Goal: Task Accomplishment & Management: Use online tool/utility

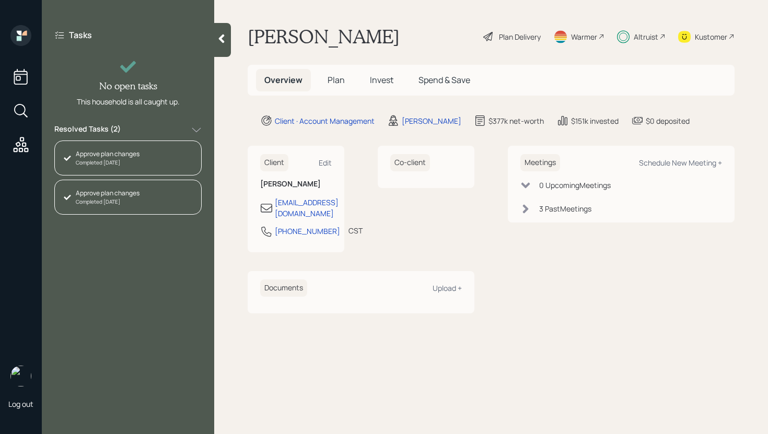
click at [167, 127] on div "Resolved Tasks ( 2 )" at bounding box center [127, 130] width 147 height 13
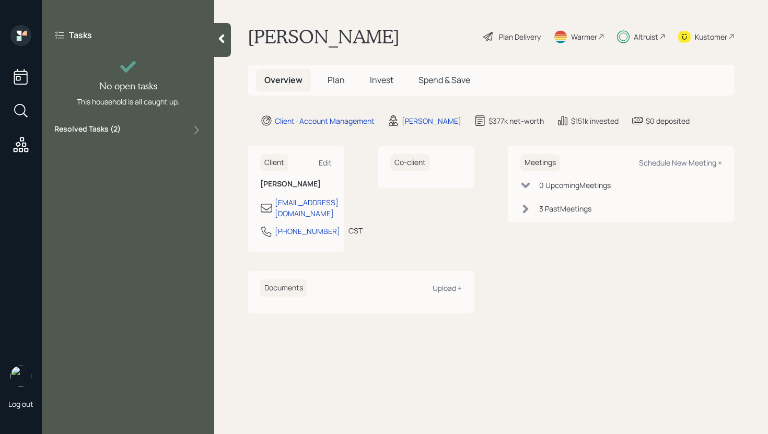
click at [388, 87] on h5 "Invest" at bounding box center [382, 80] width 40 height 22
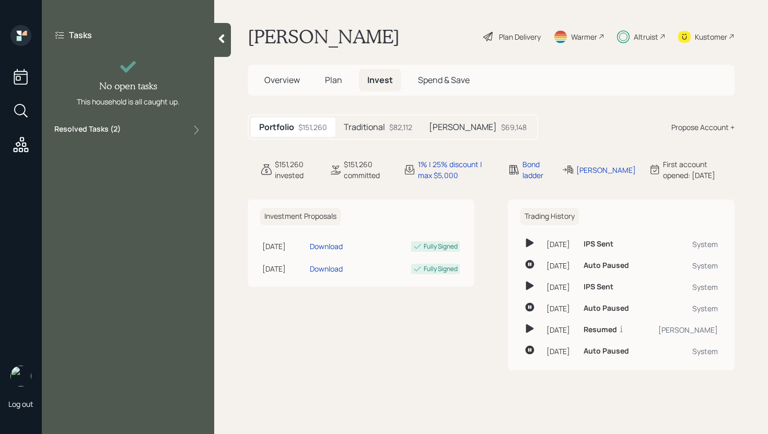
click at [385, 126] on h5 "Traditional" at bounding box center [364, 127] width 41 height 10
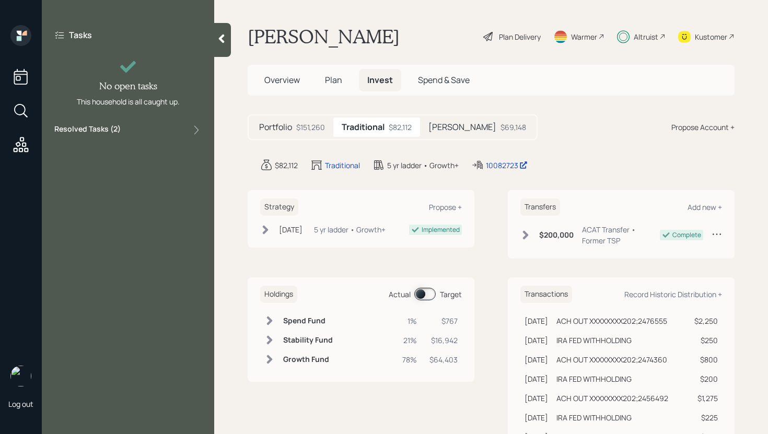
click at [421, 295] on span at bounding box center [424, 294] width 21 height 13
click at [699, 42] on div "Kustomer" at bounding box center [706, 36] width 56 height 23
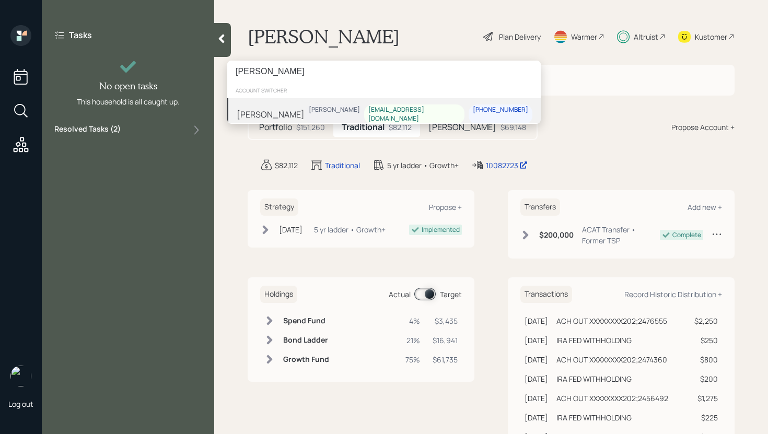
type input "[PERSON_NAME]"
click at [338, 112] on div "[PERSON_NAME]" at bounding box center [334, 110] width 51 height 9
